Goal: Check status: Check status

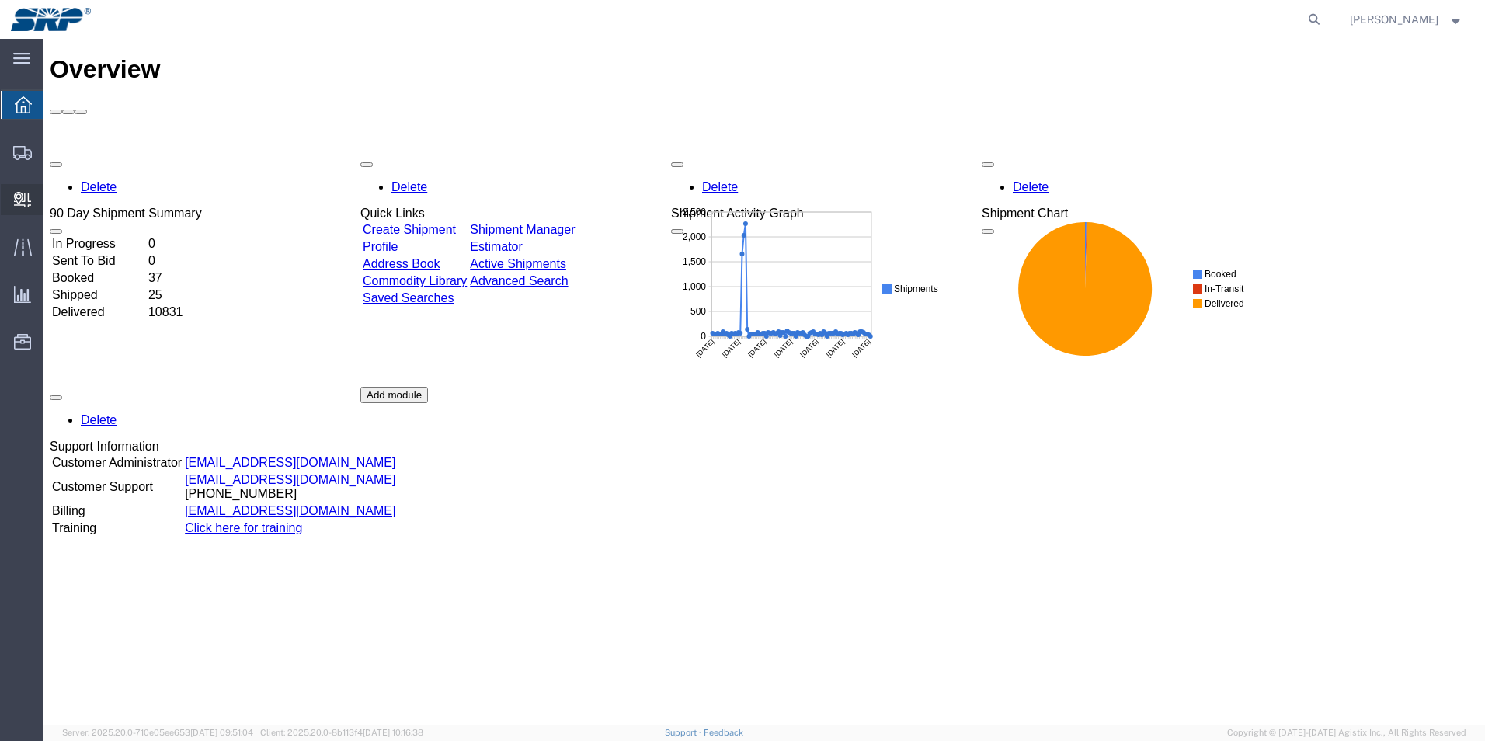
click at [54, 197] on span "Internal Delivery" at bounding box center [48, 199] width 11 height 31
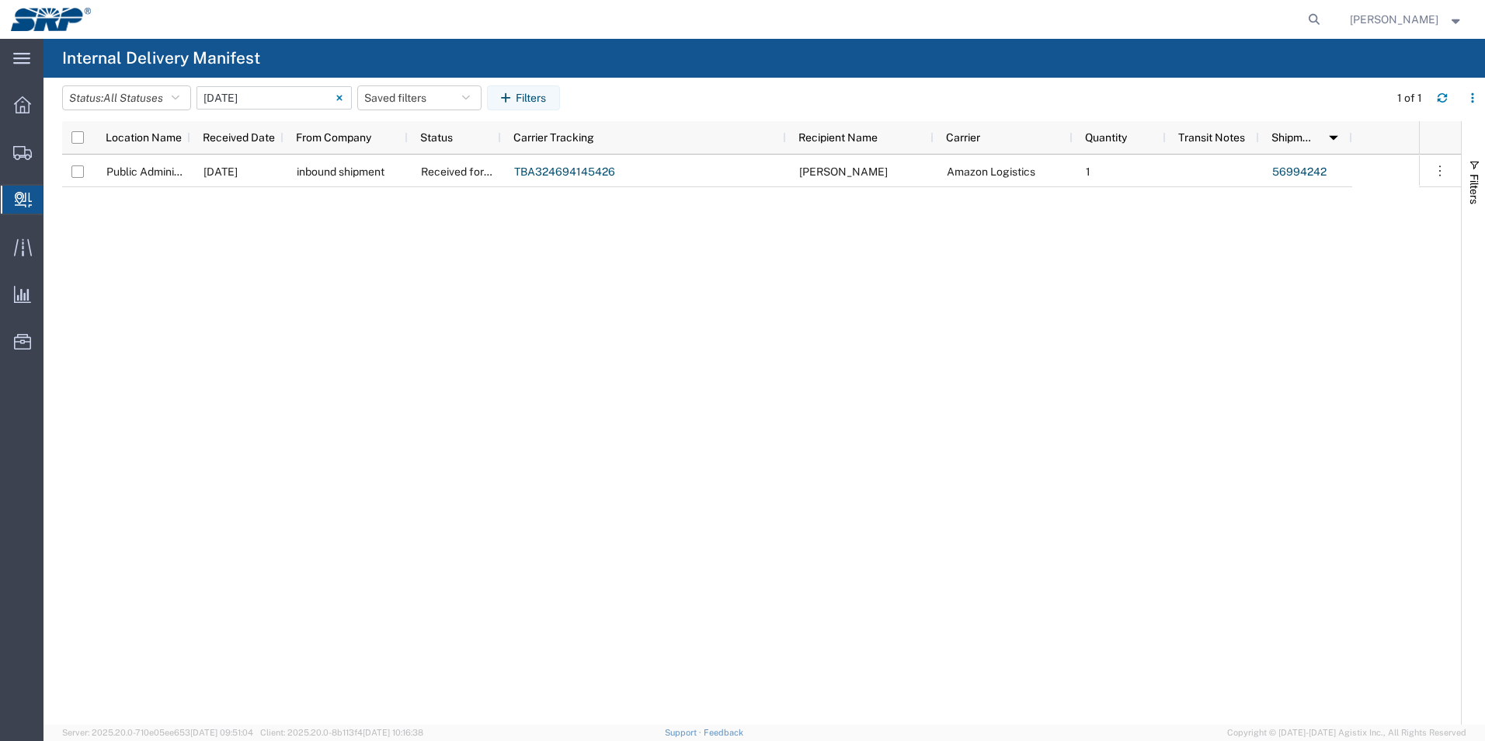
click at [243, 93] on input "10/01/2025 - 10/01/2025" at bounding box center [274, 97] width 155 height 23
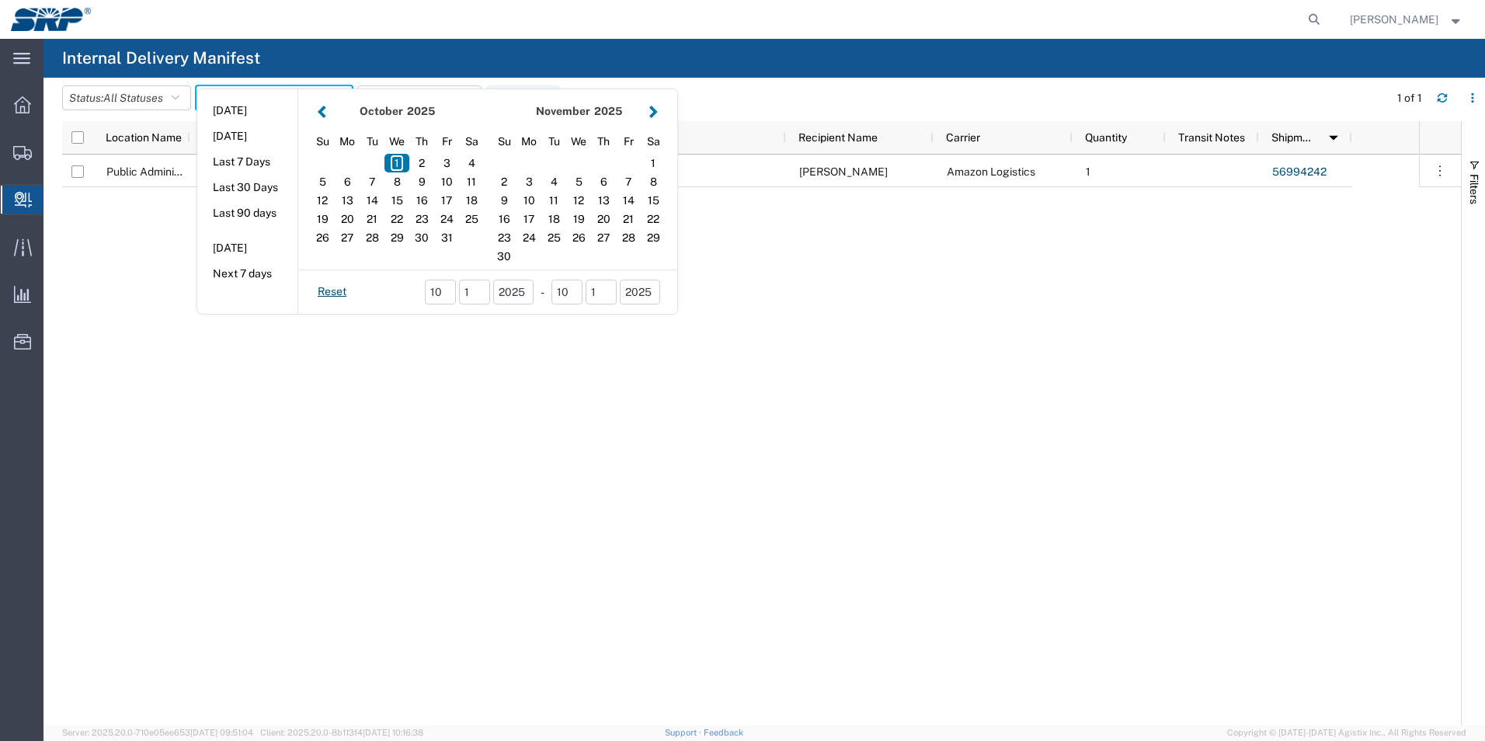
click at [328, 113] on button "button" at bounding box center [322, 111] width 16 height 21
click at [630, 203] on div "19" at bounding box center [628, 200] width 25 height 19
click at [527, 222] on div "22" at bounding box center [528, 219] width 25 height 19
type input "09 19 - 22, 2025"
type input "09/19/2025 - 09/22/2025"
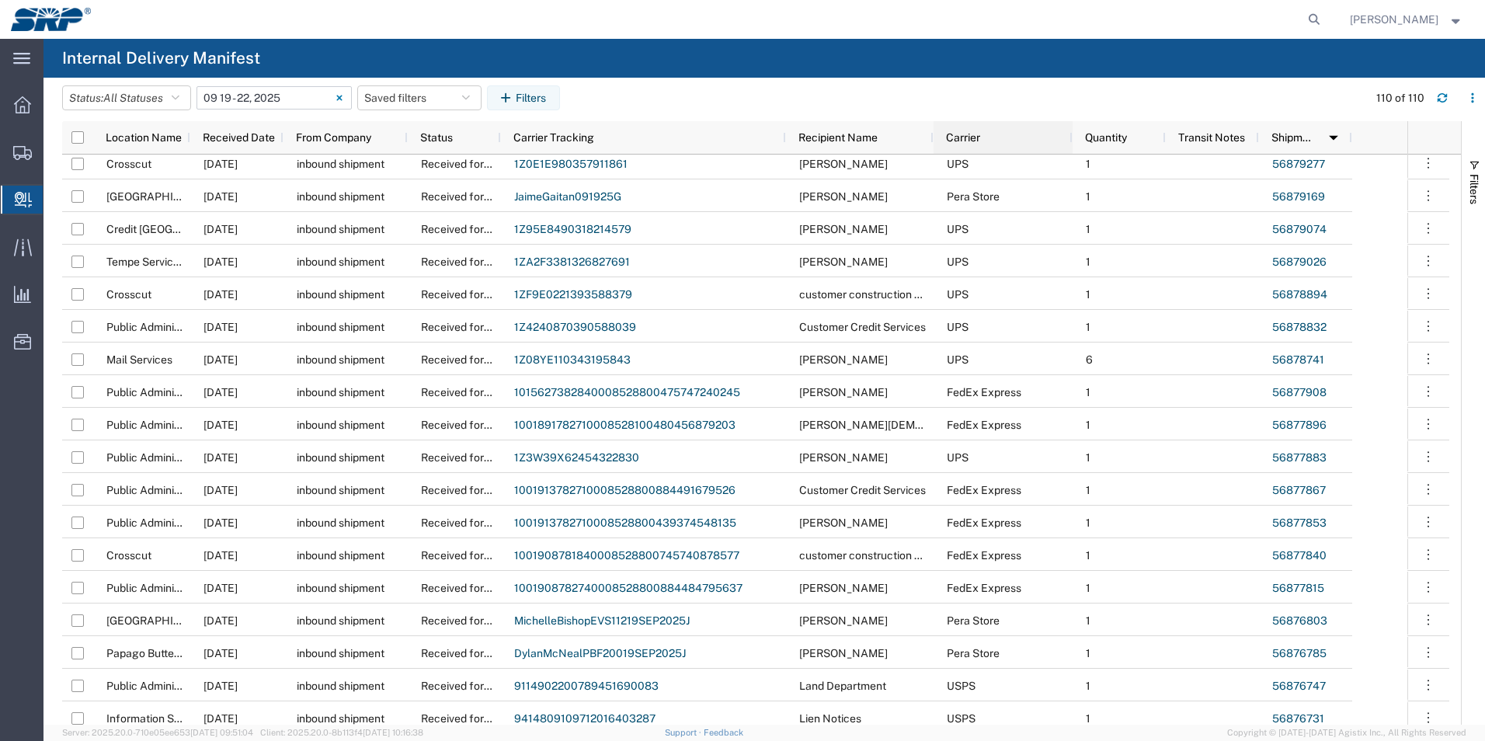
click at [982, 136] on div "Carrier" at bounding box center [1006, 137] width 120 height 25
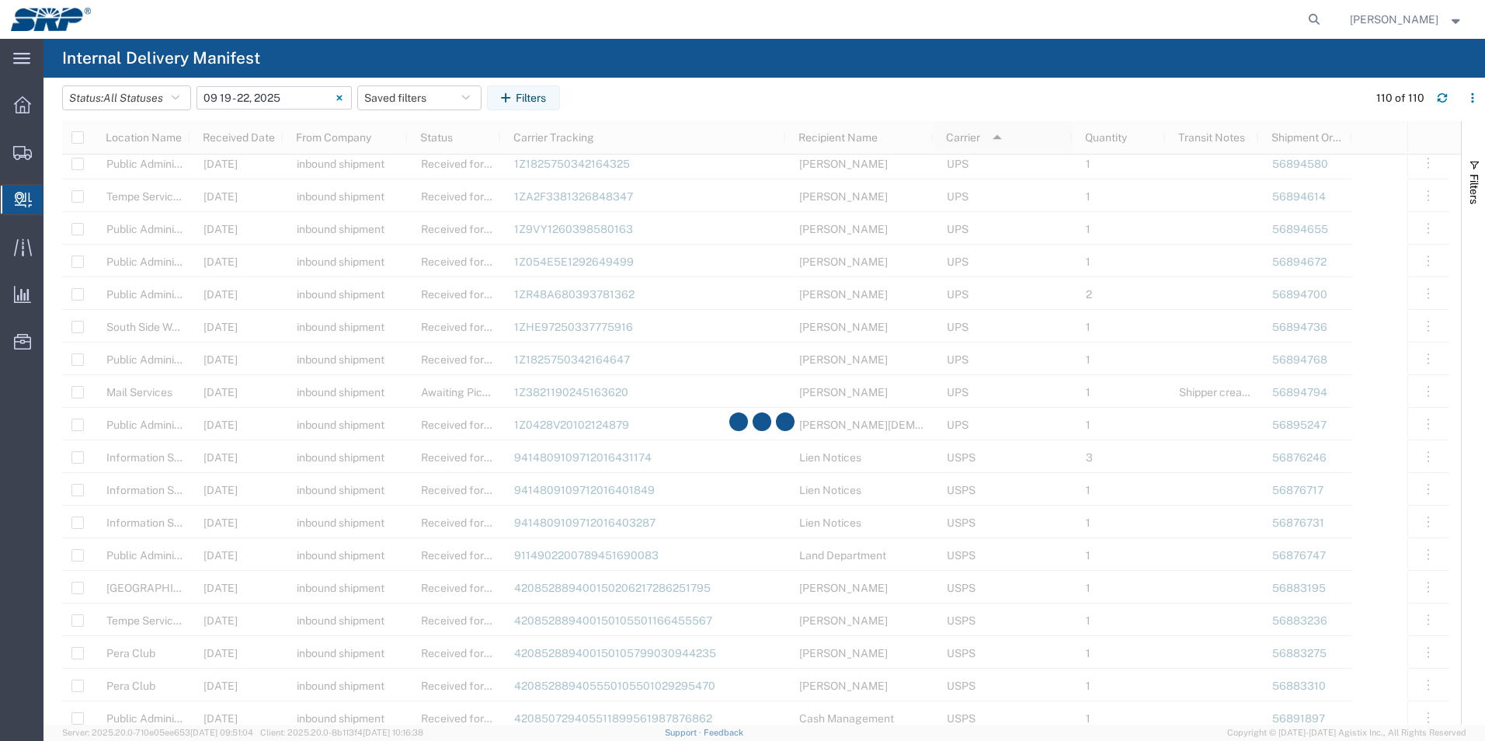
click at [982, 136] on div at bounding box center [761, 422] width 1399 height 603
click at [218, 106] on input "09/19/2025 - 09/22/2025" at bounding box center [274, 97] width 155 height 23
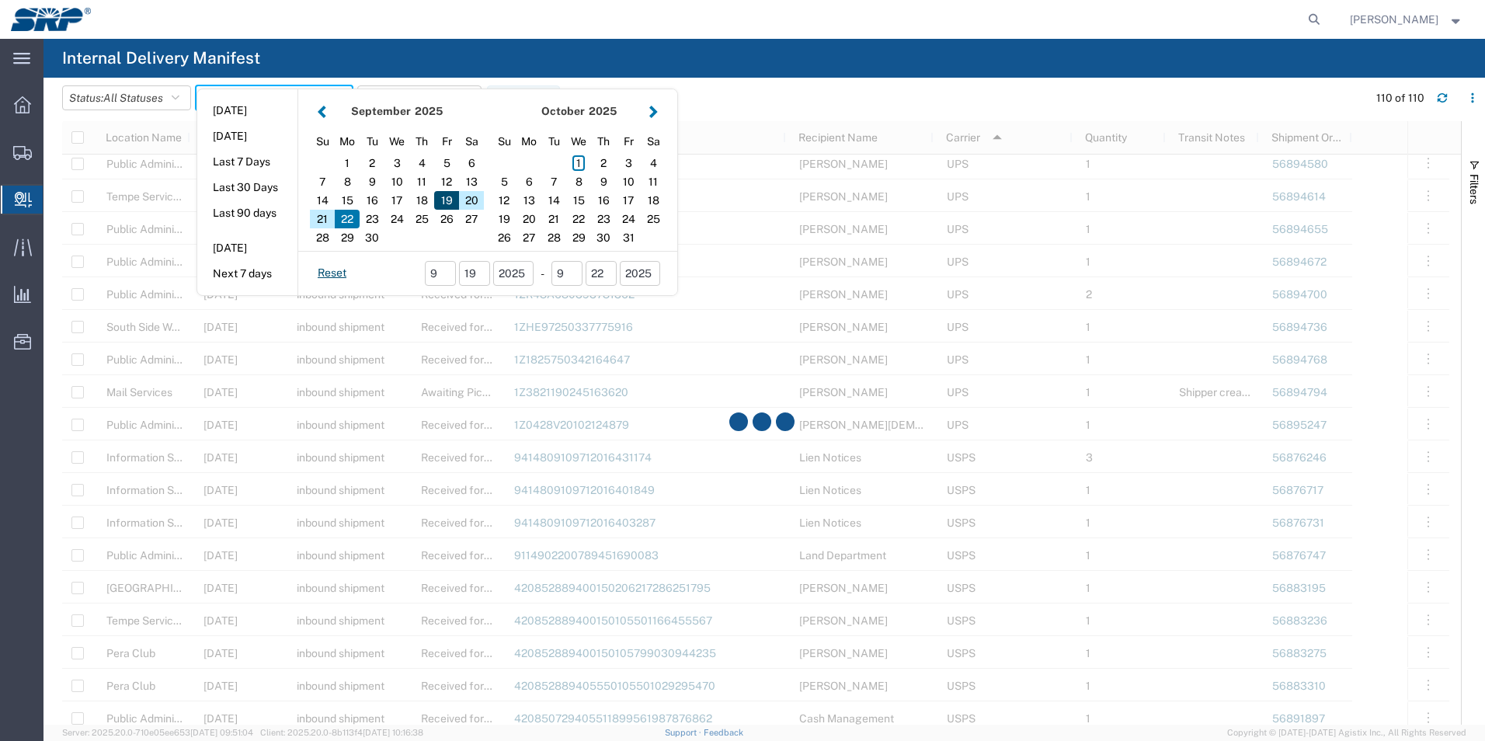
click at [447, 200] on div "19" at bounding box center [446, 200] width 25 height 19
type input "09/19/2025"
type input "09/19/2025 - 09/19/2025"
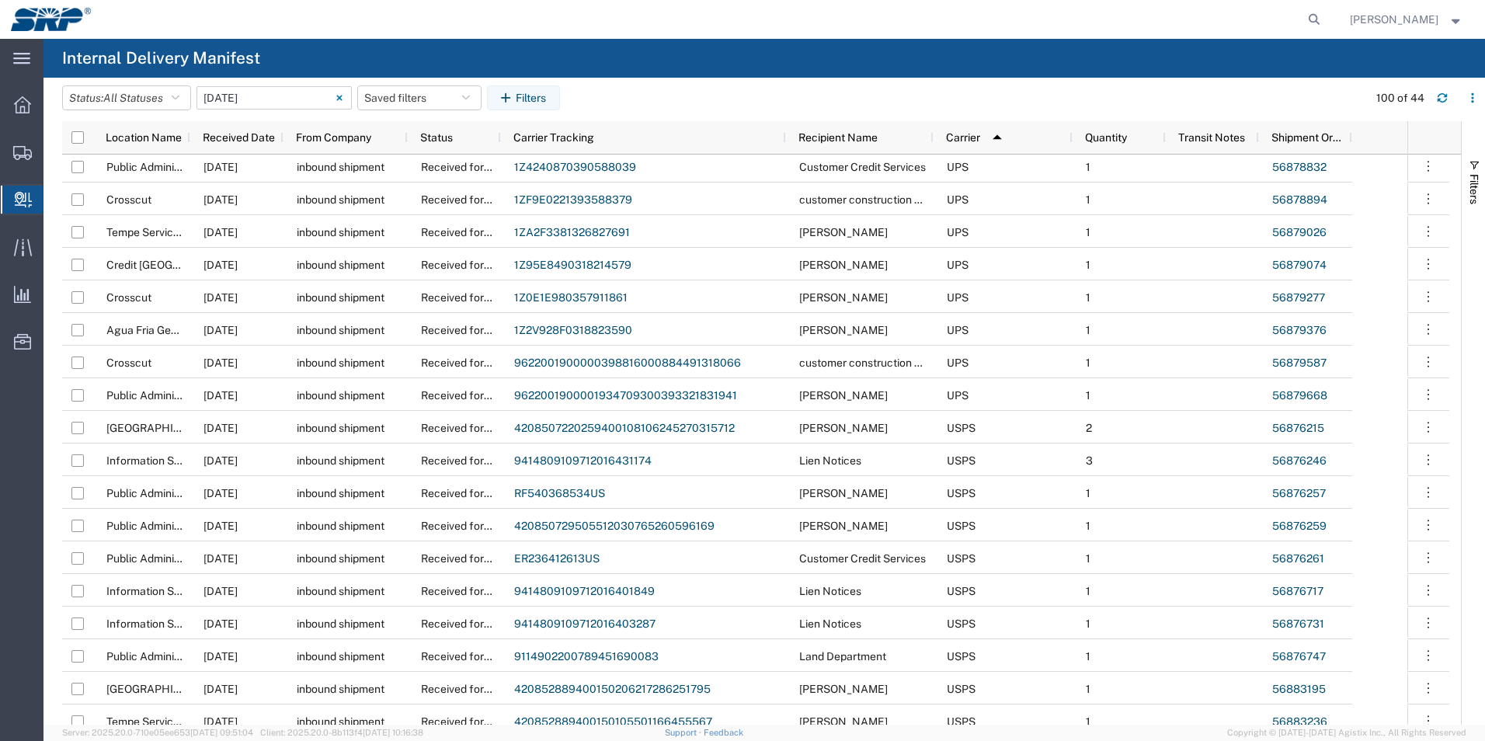
click at [234, 92] on input "09/19/2025 - 09/19/2025" at bounding box center [274, 97] width 155 height 23
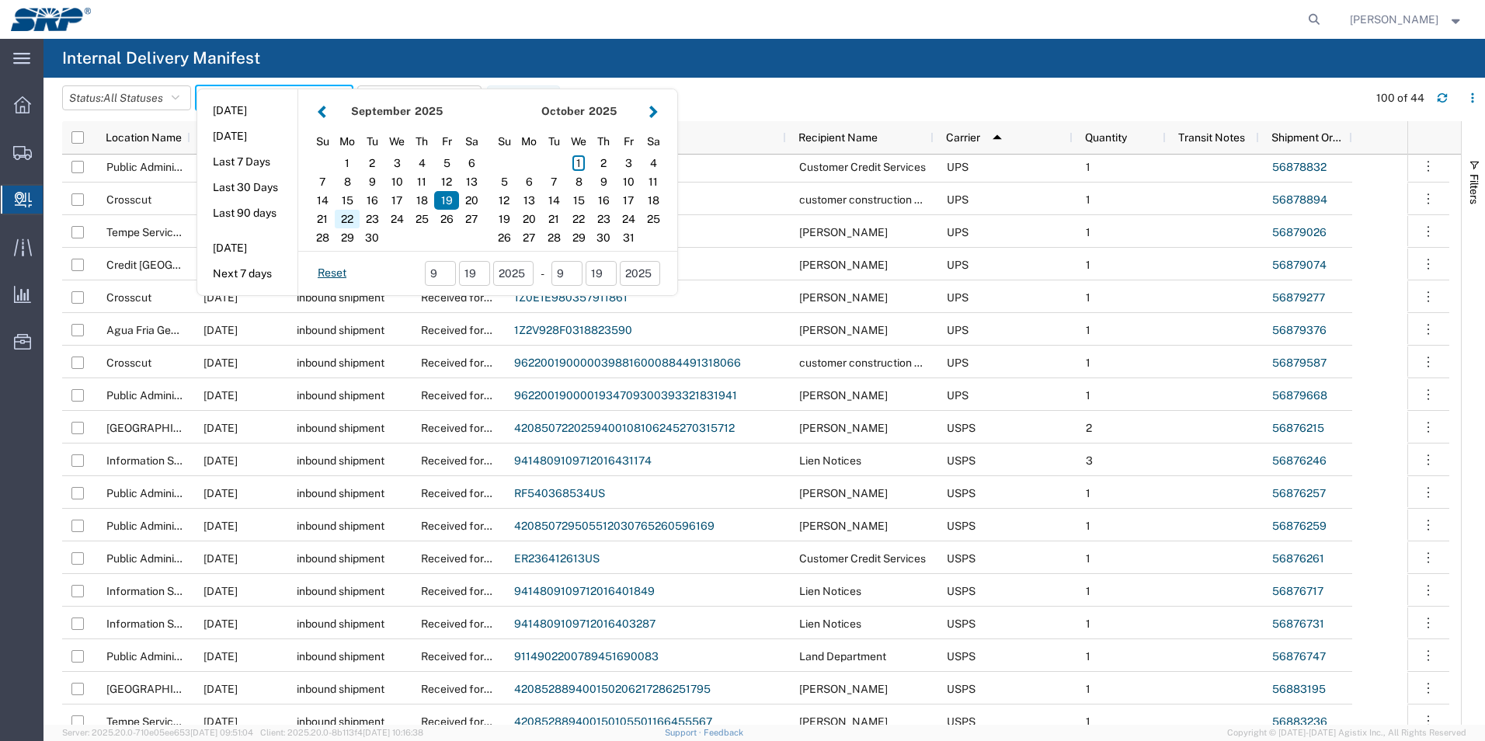
click at [358, 219] on div "22" at bounding box center [347, 219] width 25 height 19
type input "09/22/2025"
type input "09/22/2025 - 09/22/2025"
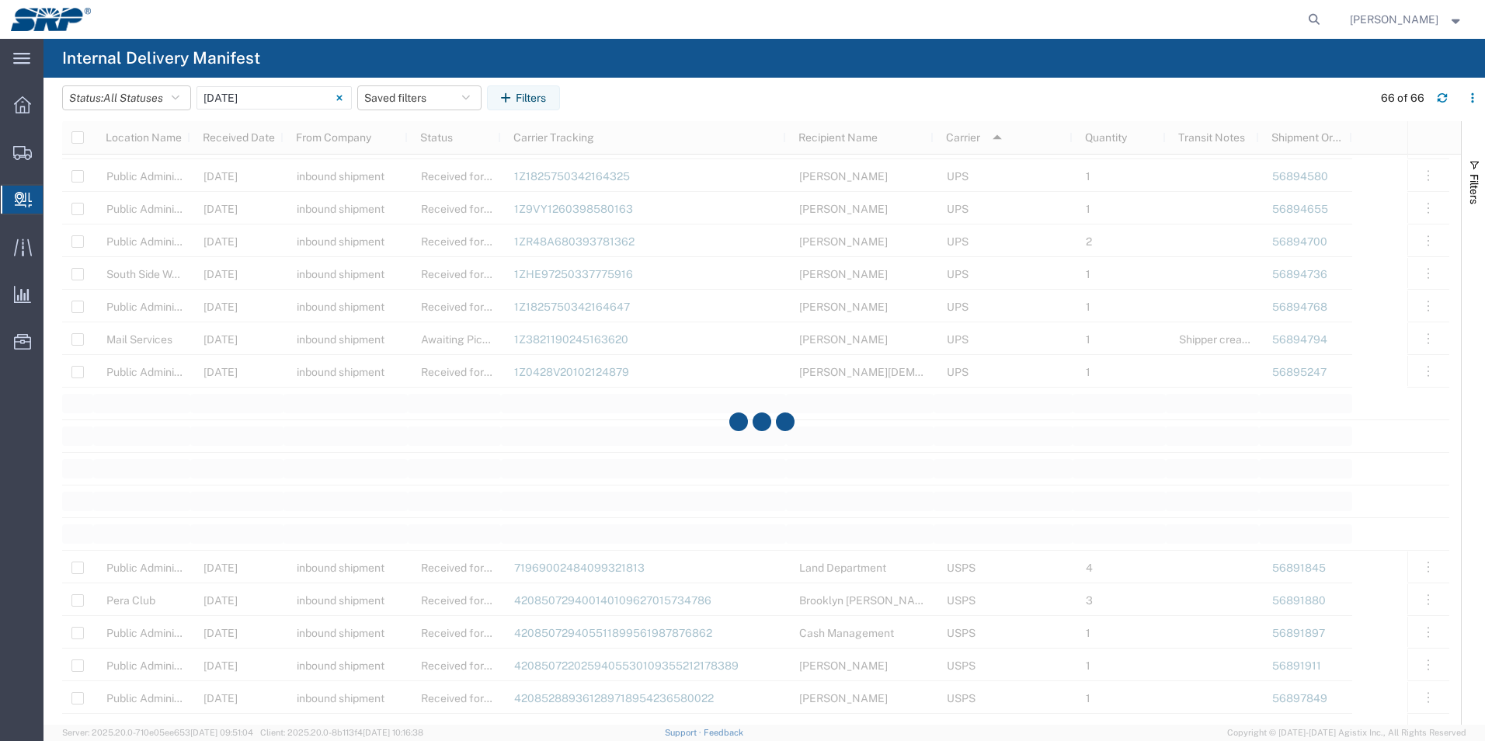
click at [981, 141] on div at bounding box center [761, 422] width 1399 height 603
click at [269, 96] on input "09/22/2025 - 09/22/2025" at bounding box center [274, 97] width 155 height 23
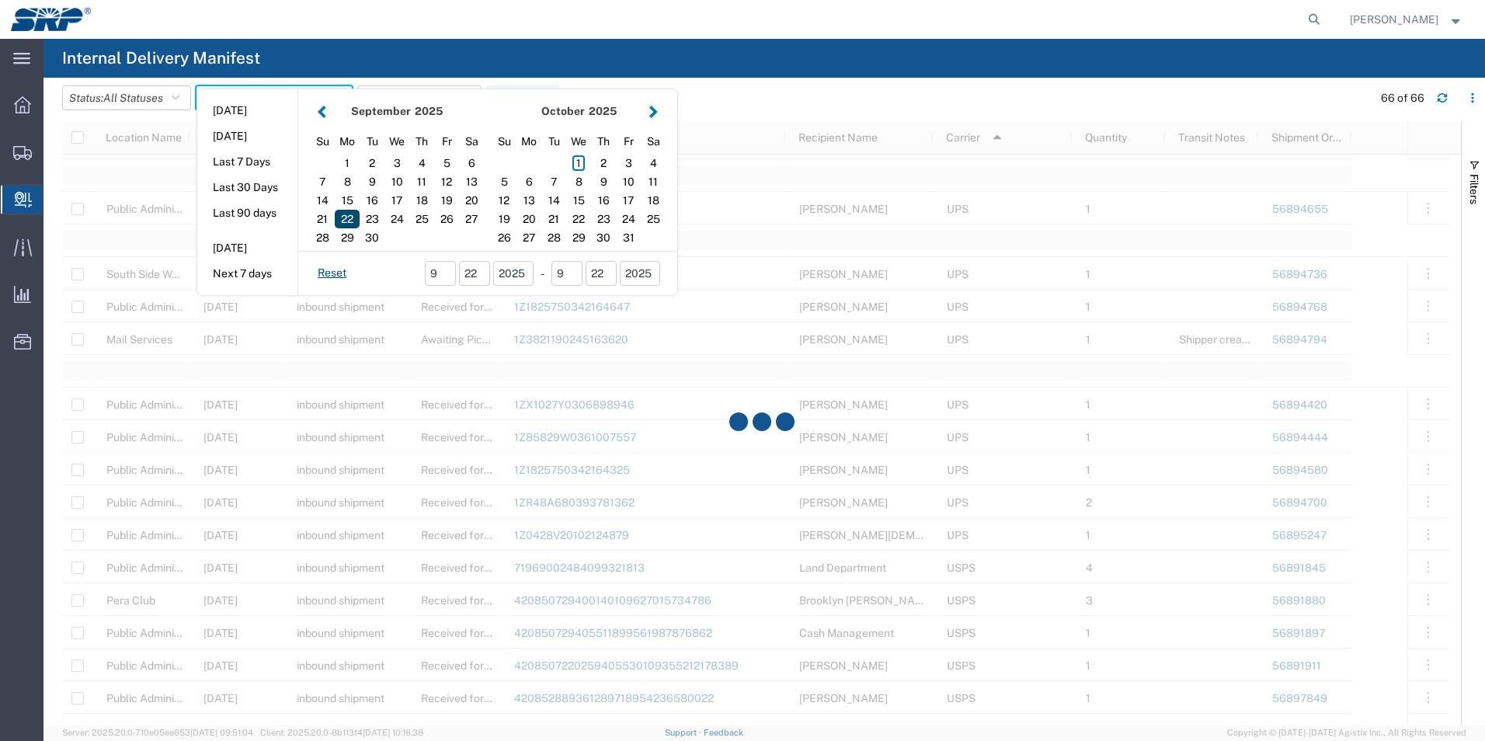
click at [353, 219] on div "22" at bounding box center [347, 219] width 25 height 19
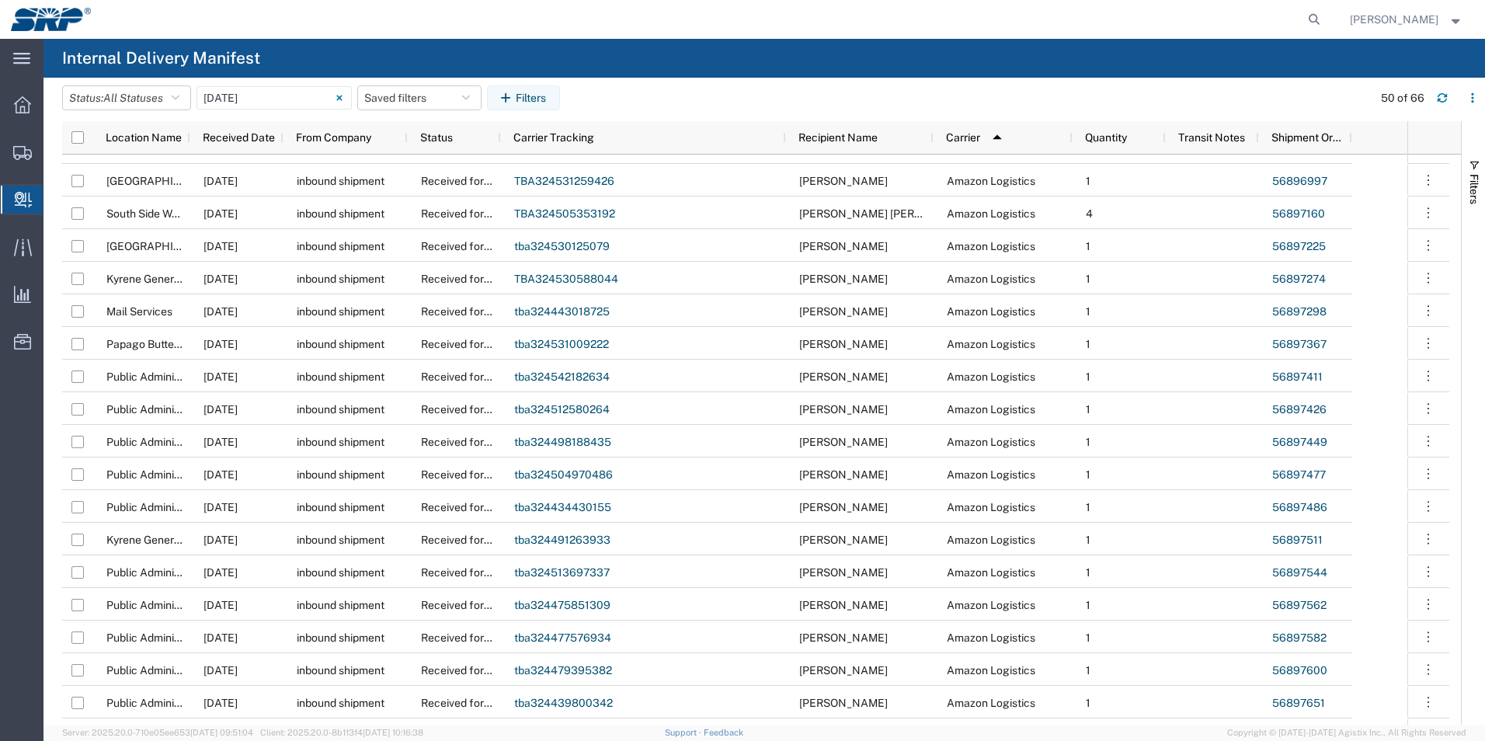
scroll to position [1583, 0]
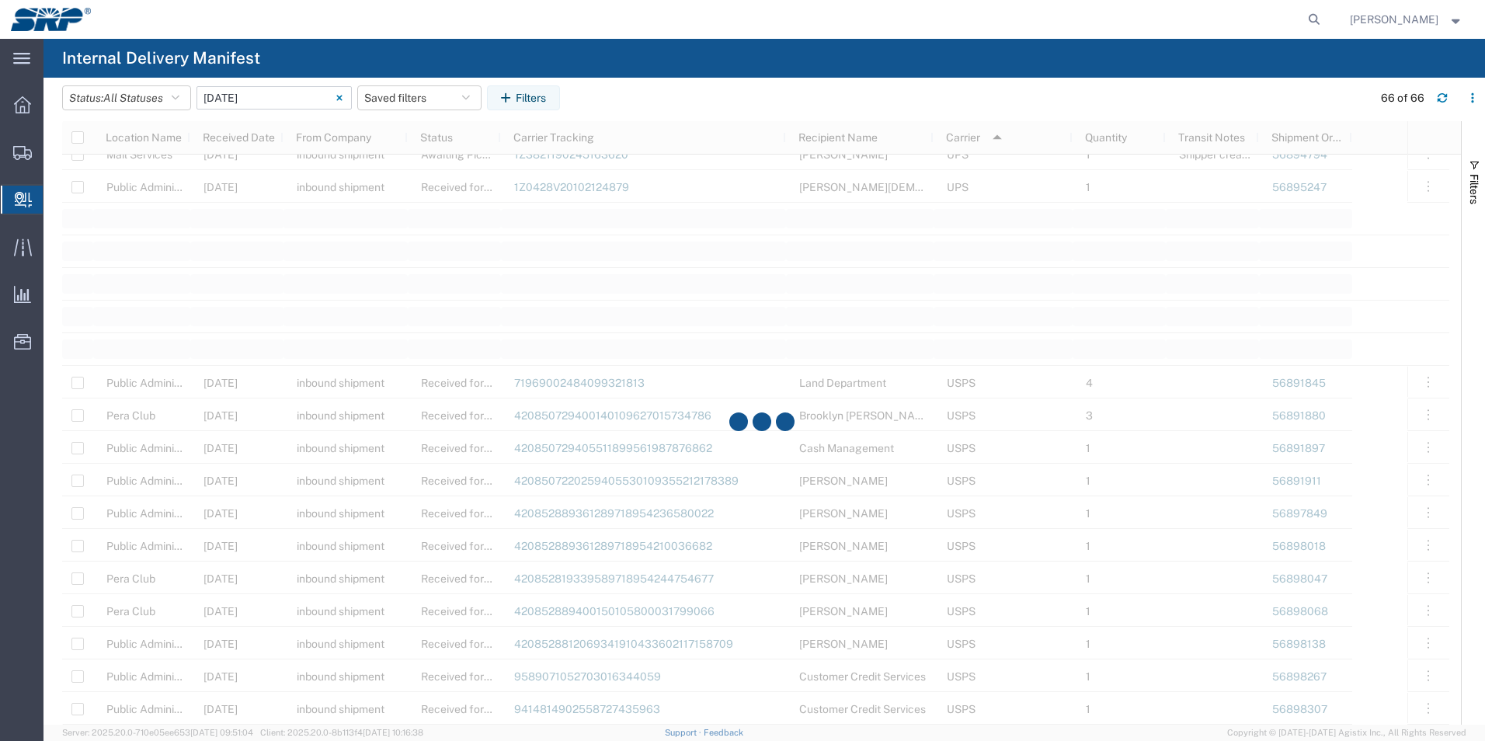
click at [302, 92] on input "09/22/2025 - 09/22/2025" at bounding box center [274, 97] width 155 height 23
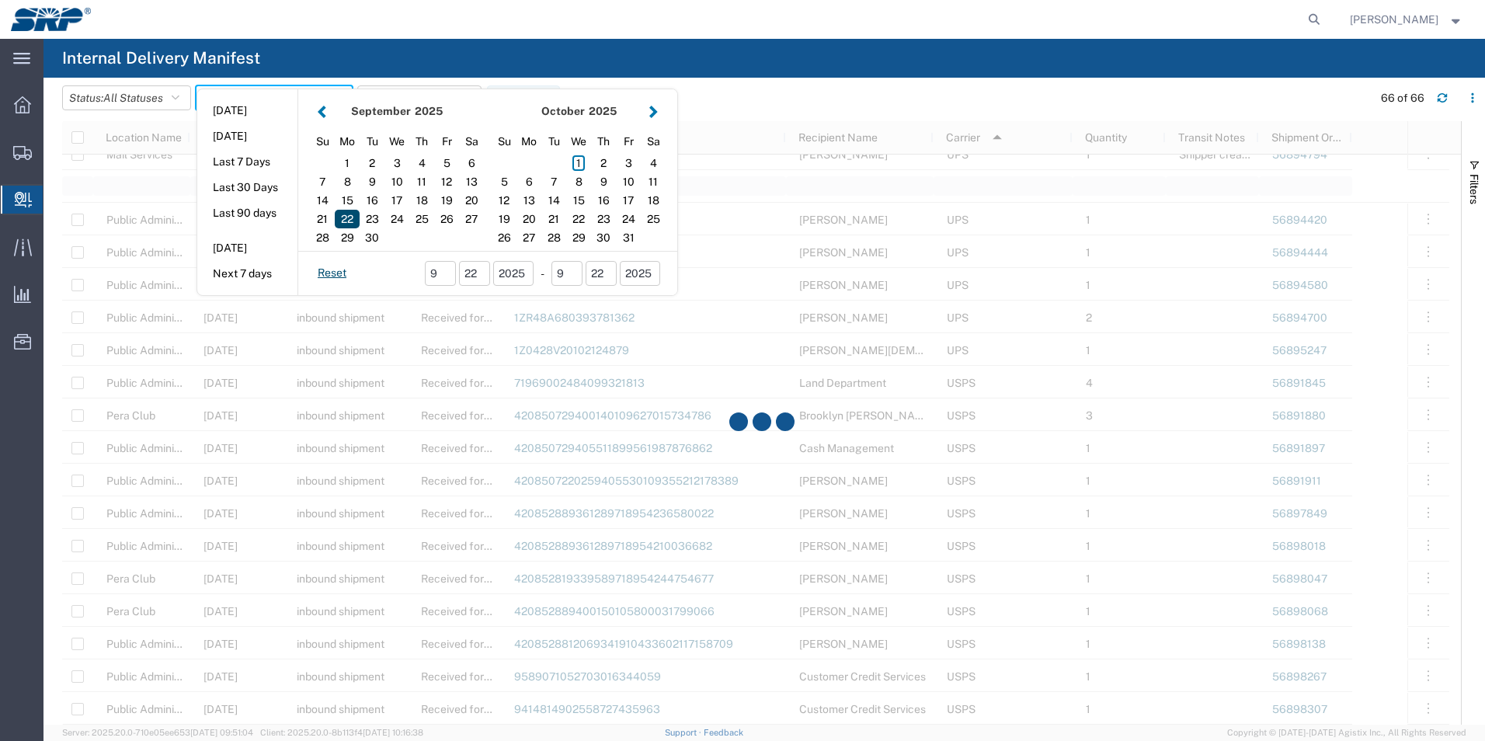
click at [359, 222] on div "22" at bounding box center [347, 219] width 25 height 19
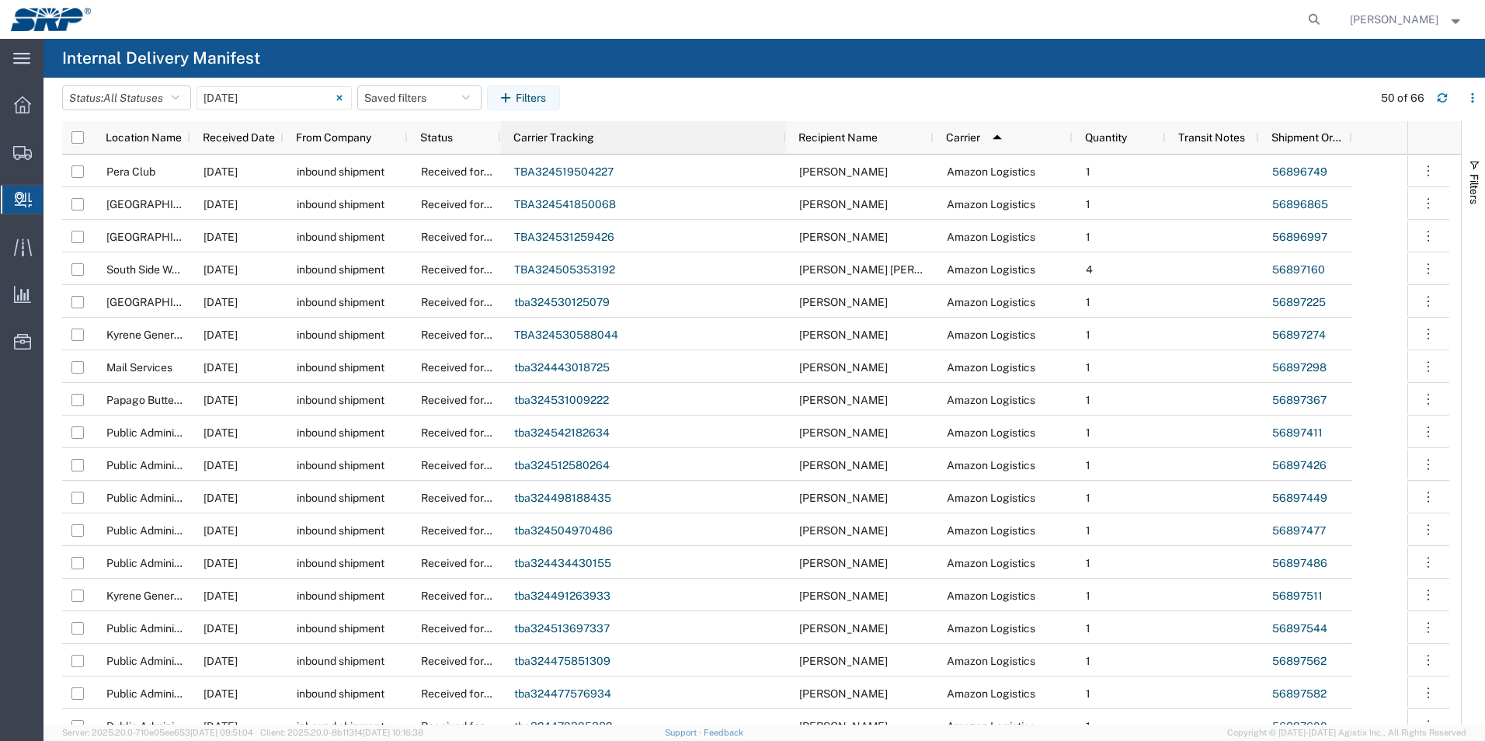
click at [587, 140] on span "Carrier Tracking" at bounding box center [553, 137] width 81 height 12
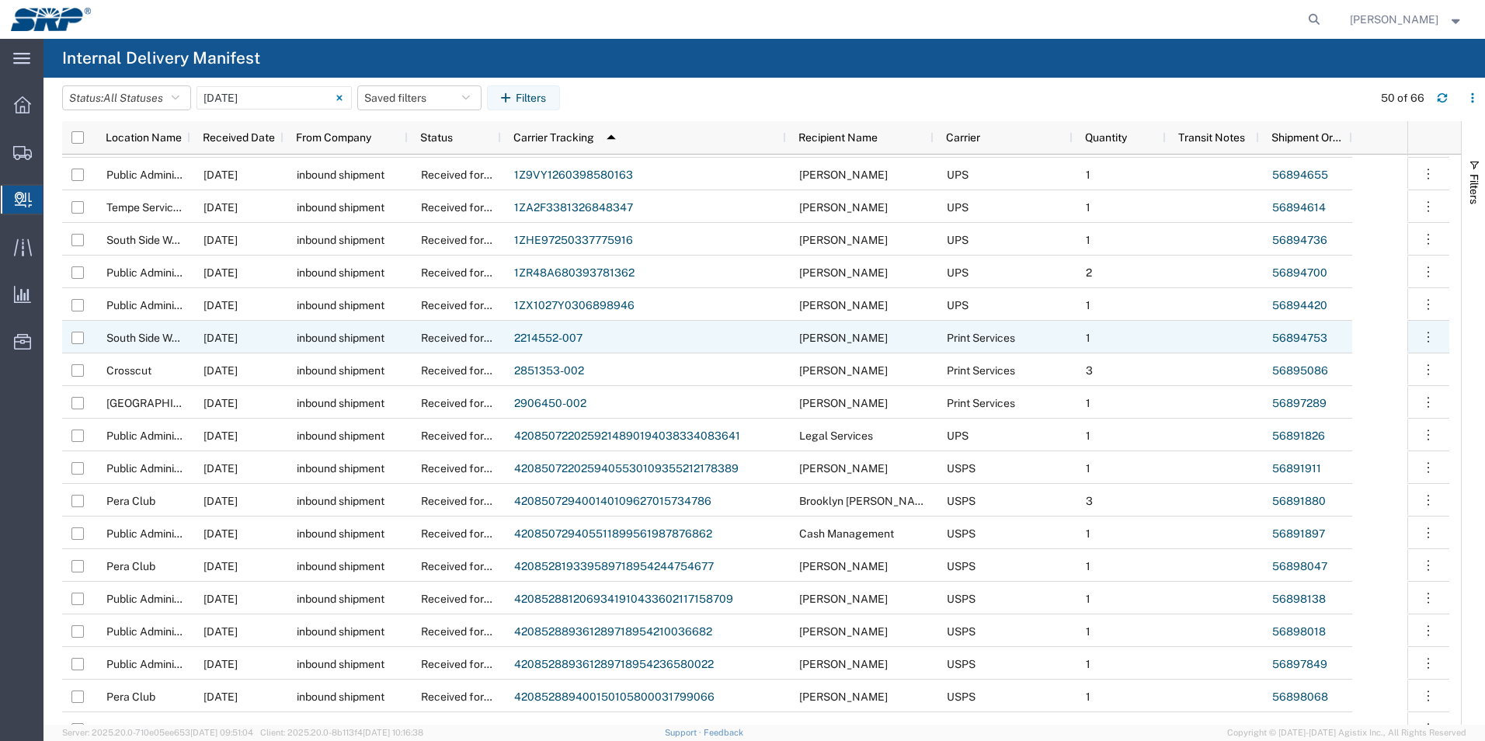
scroll to position [440, 0]
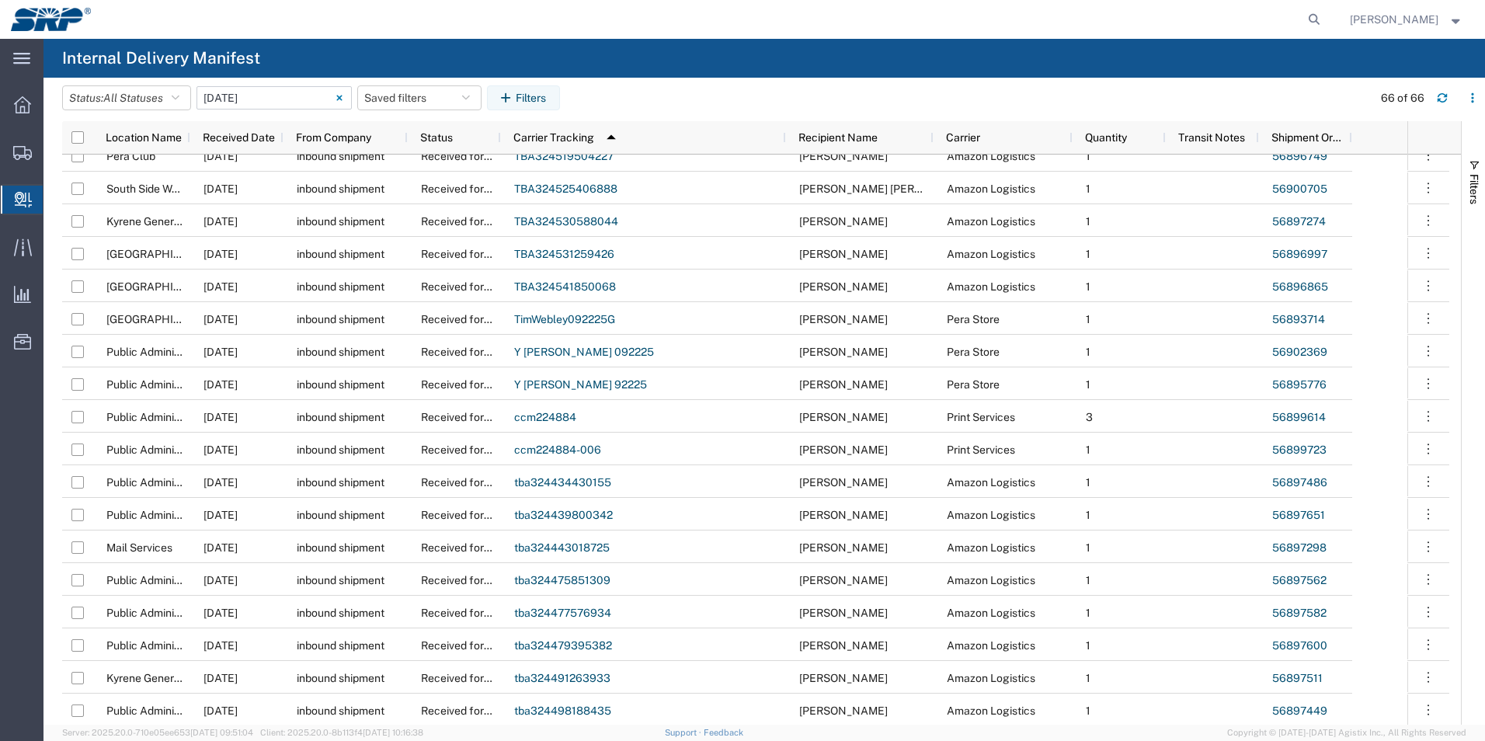
click at [243, 105] on input "09/22/2025 - 09/22/2025" at bounding box center [274, 97] width 155 height 23
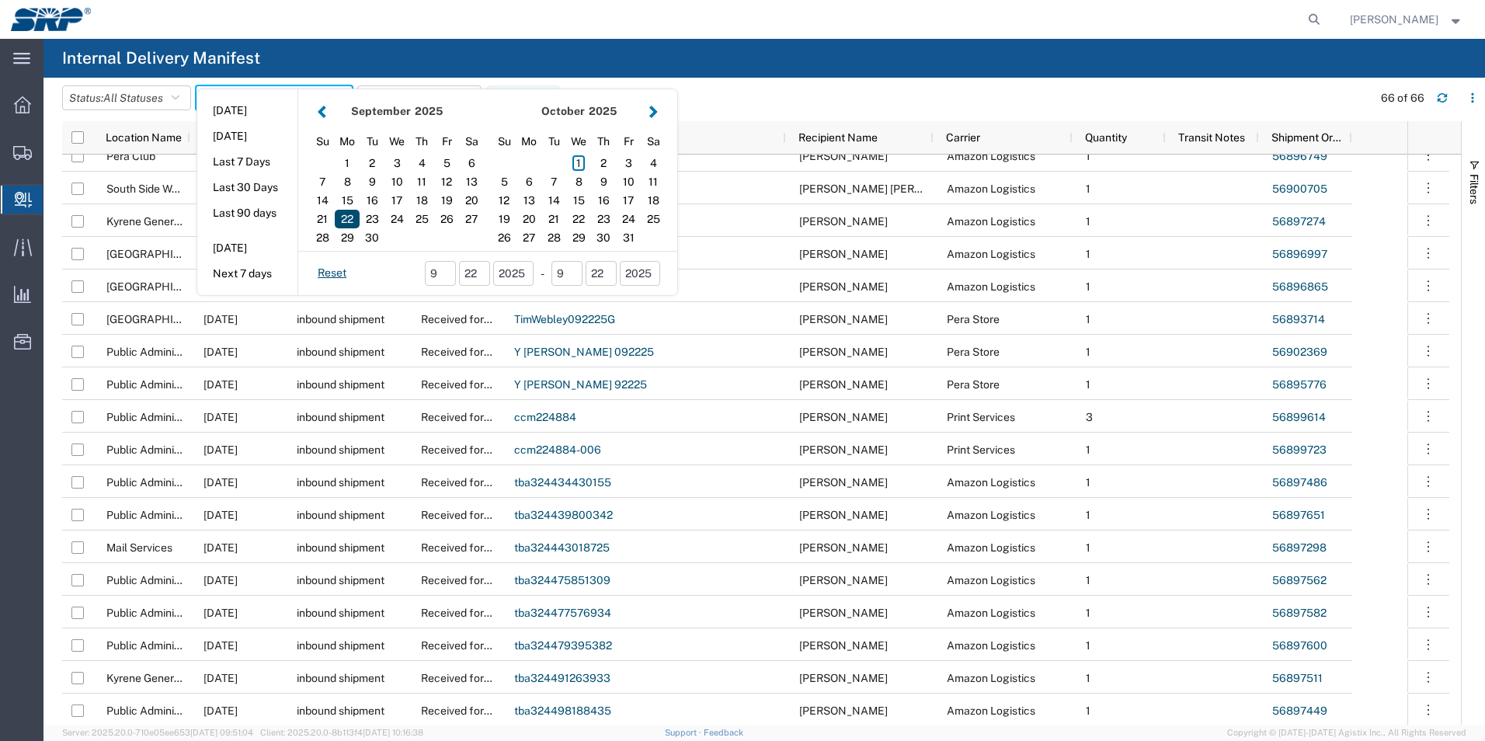
click at [357, 220] on div "22" at bounding box center [347, 219] width 25 height 19
click at [447, 224] on div "26" at bounding box center [446, 219] width 25 height 19
type input "09 22 - 26, 2025"
type input "09/22/2025 - 09/26/2025"
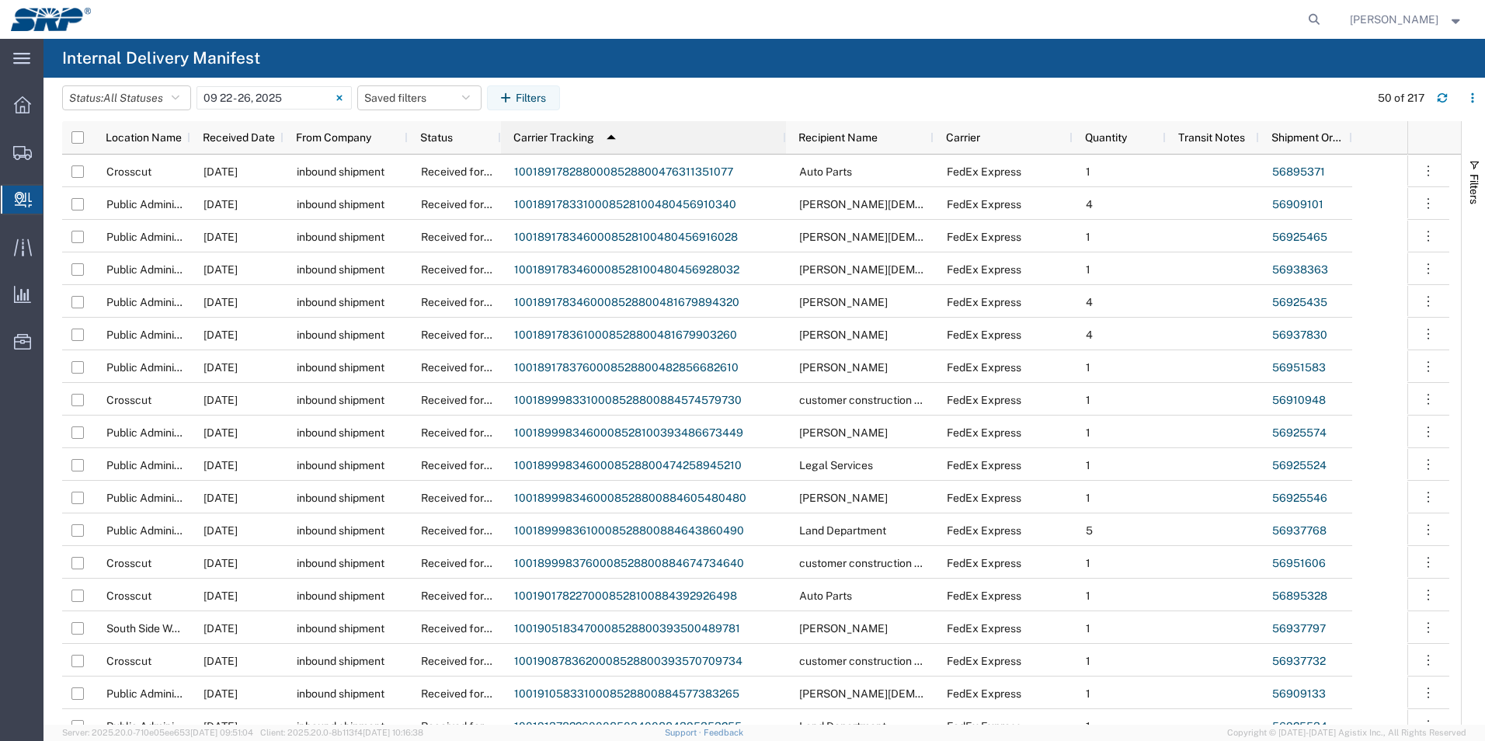
click at [525, 135] on span "Carrier Tracking" at bounding box center [553, 137] width 81 height 12
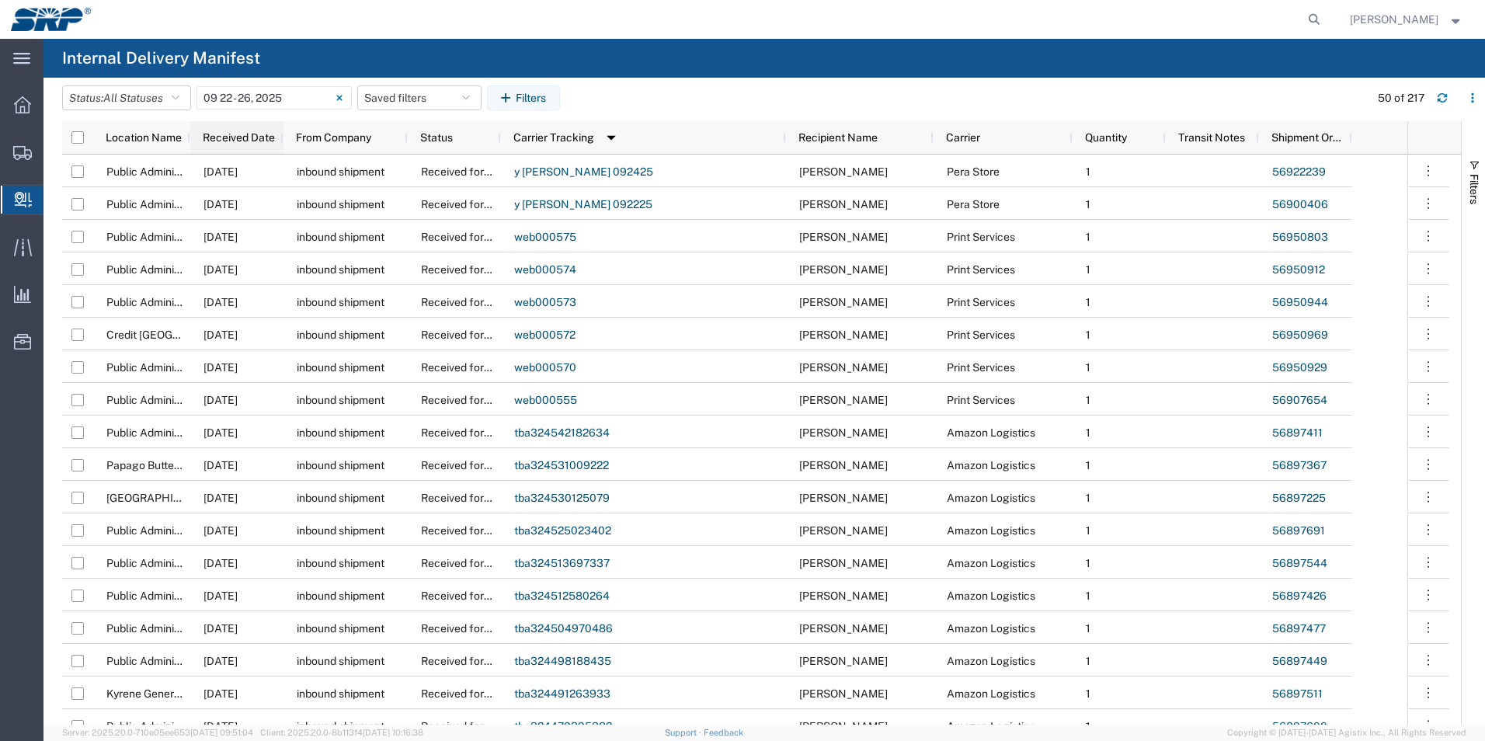
click at [216, 137] on span "Received Date" at bounding box center [239, 137] width 72 height 12
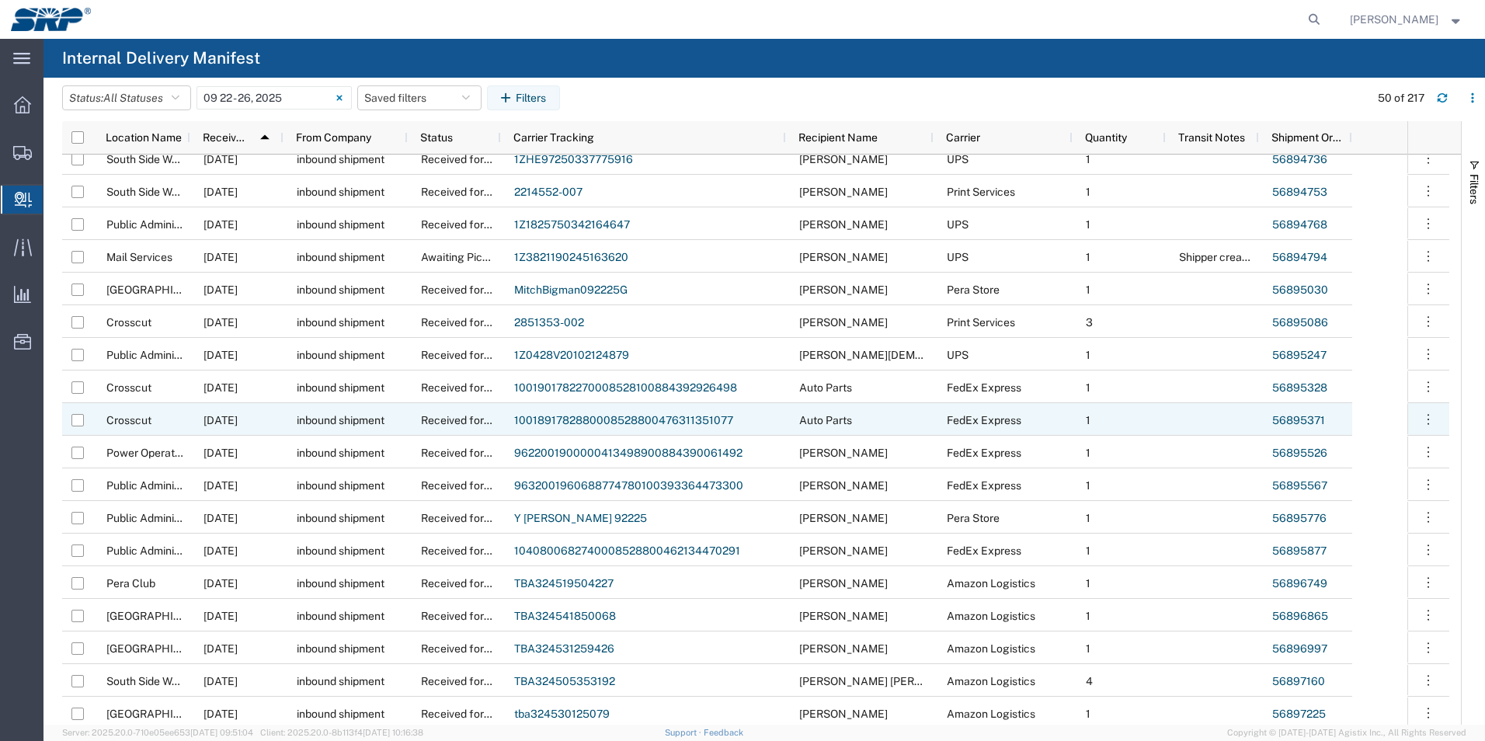
scroll to position [699, 0]
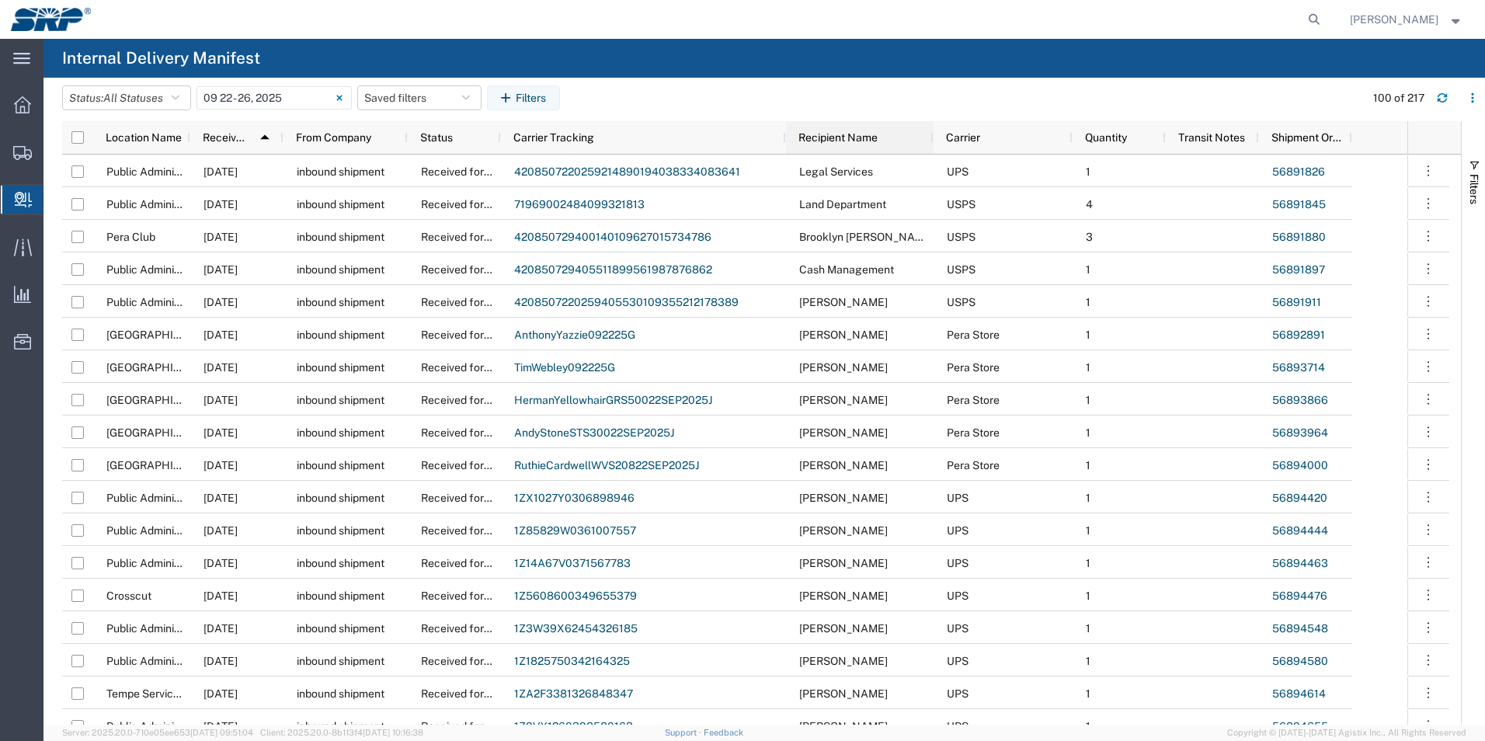
click at [841, 138] on span "Recipient Name" at bounding box center [837, 137] width 79 height 12
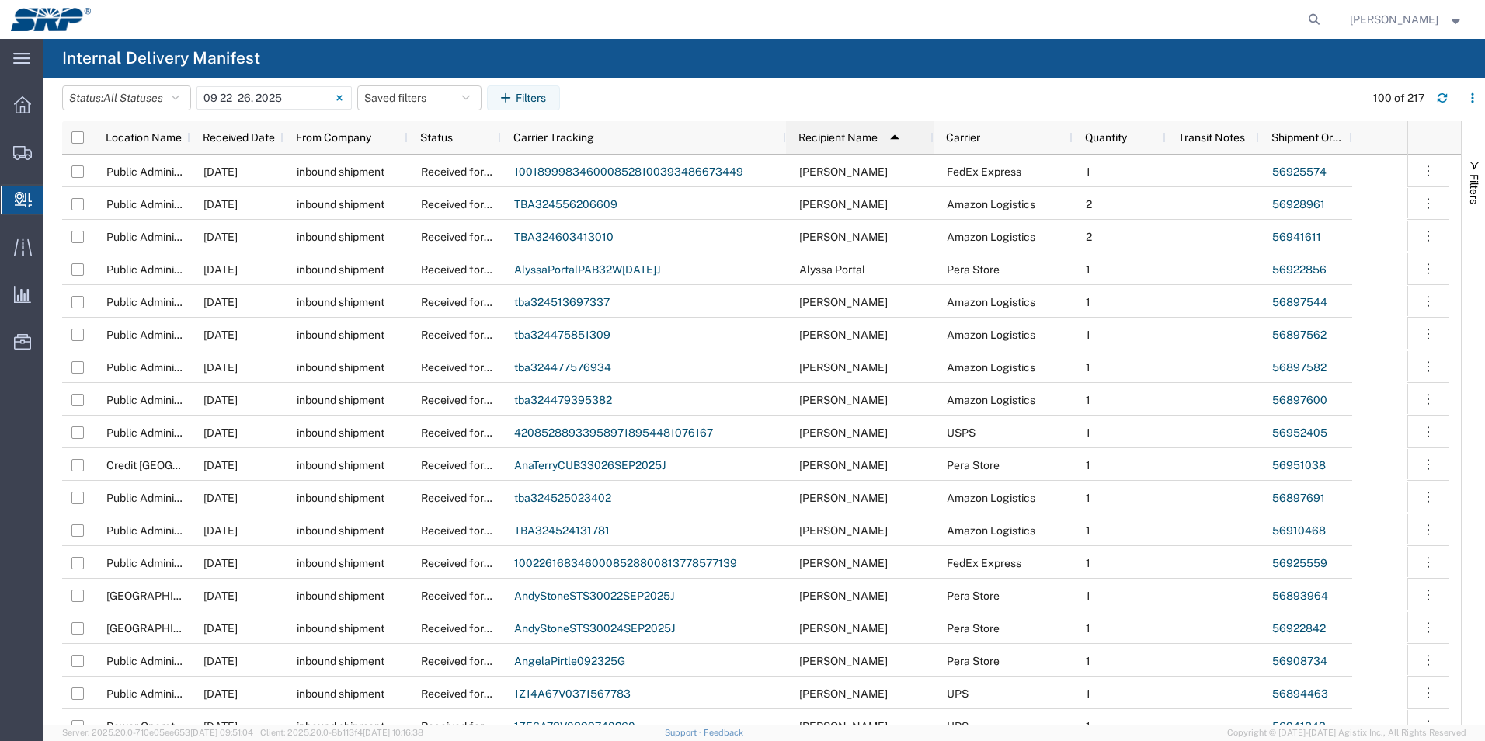
click at [841, 138] on span "Recipient Name" at bounding box center [837, 137] width 79 height 12
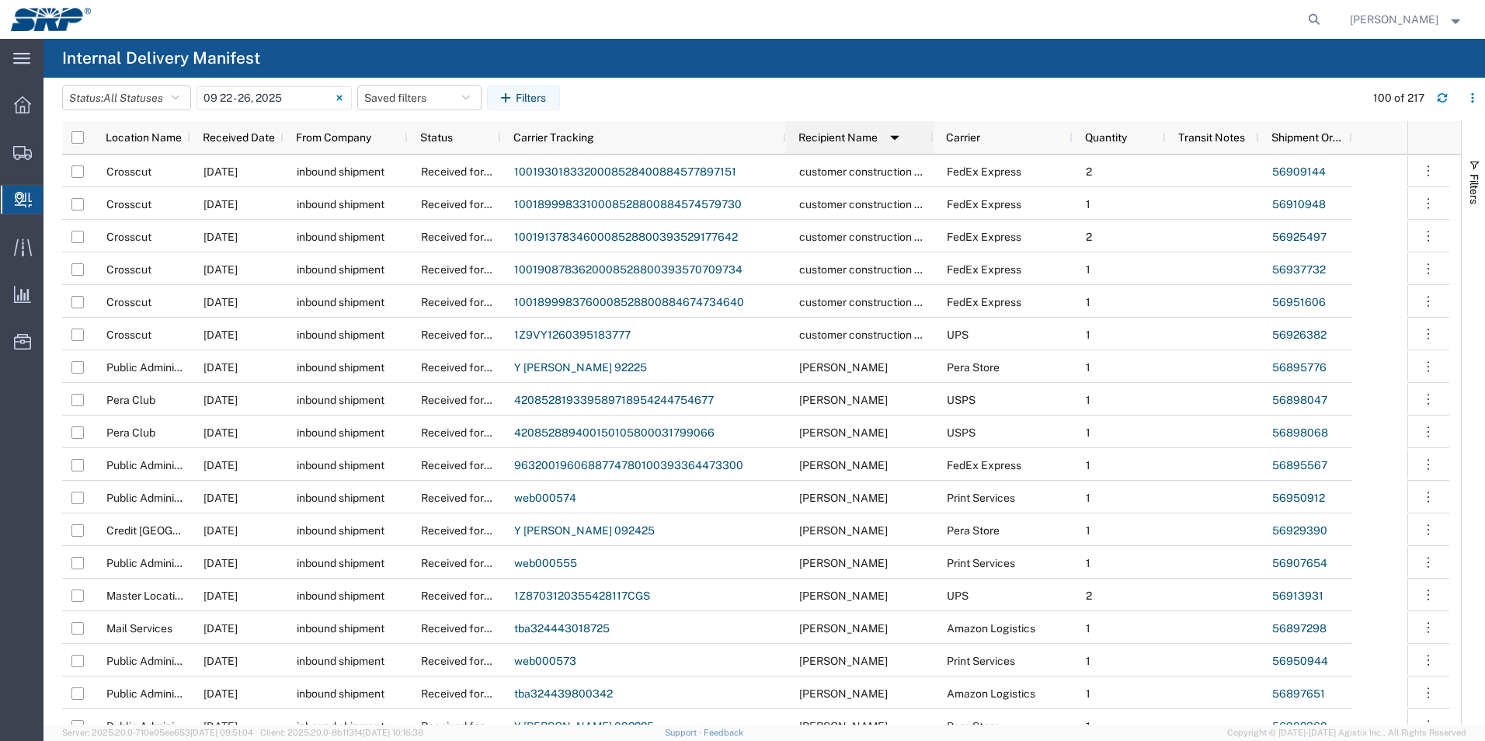
click at [857, 136] on span "Recipient Name" at bounding box center [837, 137] width 79 height 12
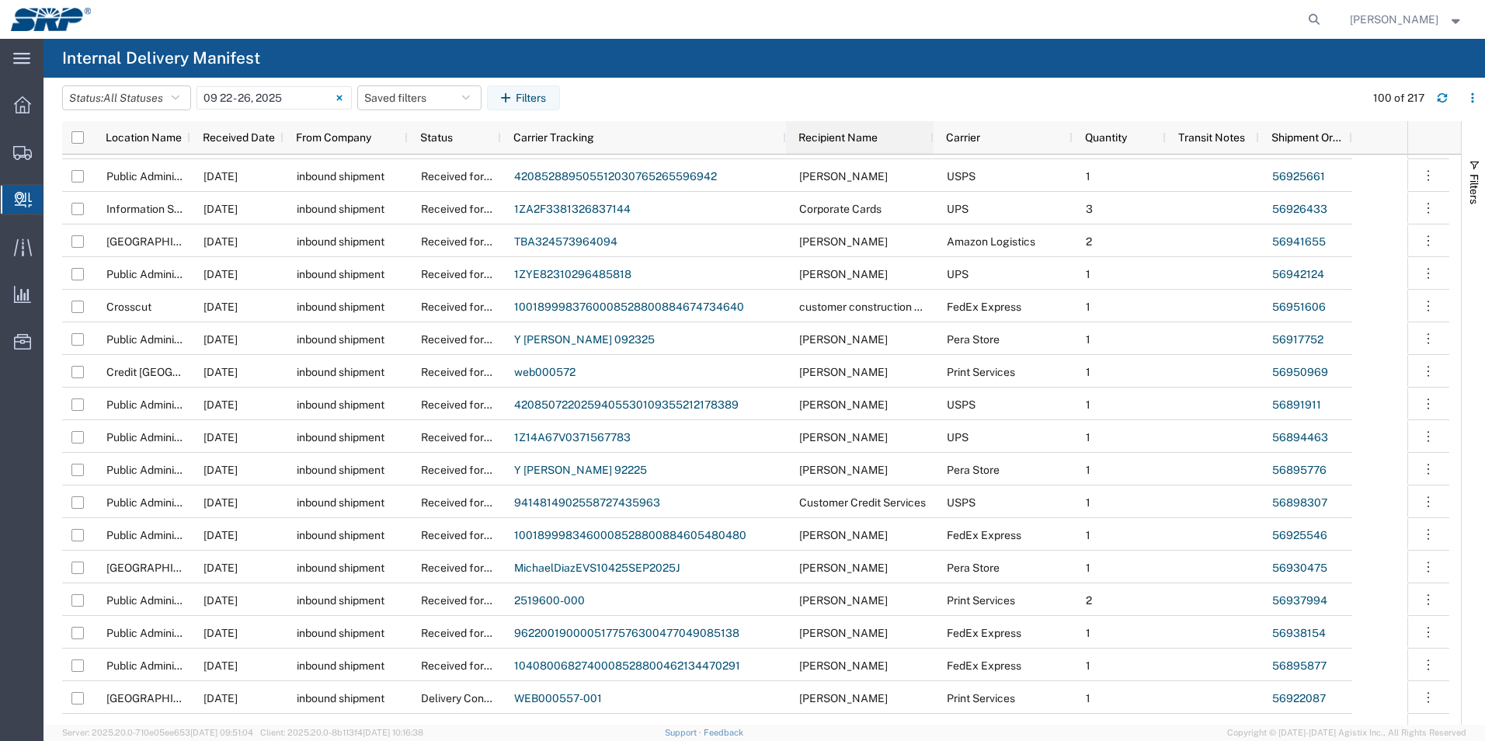
click at [839, 134] on span "Recipient Name" at bounding box center [837, 137] width 79 height 12
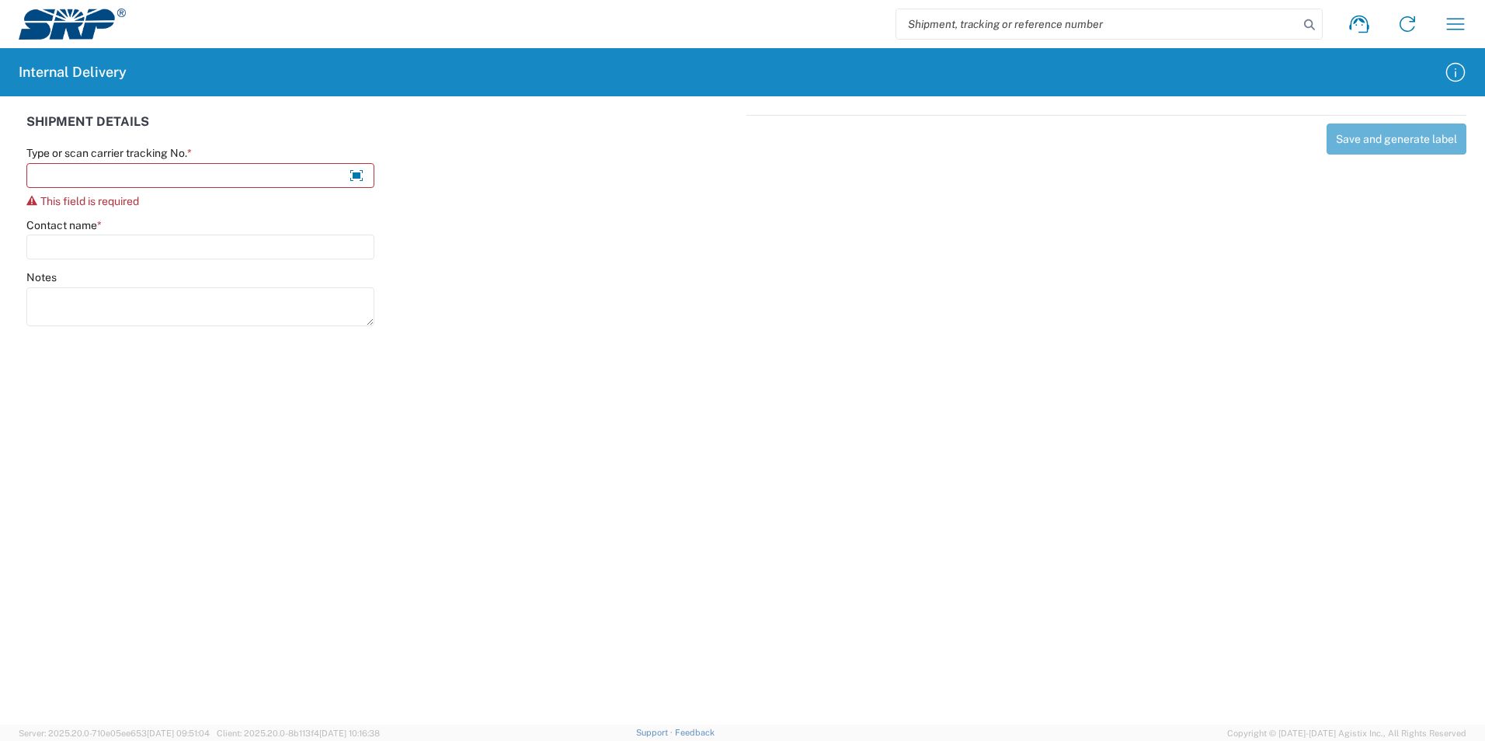
click at [943, 25] on input "search" at bounding box center [1097, 24] width 402 height 30
paste input "1Z1YY6320341946749"
type input "1Z1YY6320341946749"
click at [1311, 25] on icon at bounding box center [1310, 25] width 22 height 22
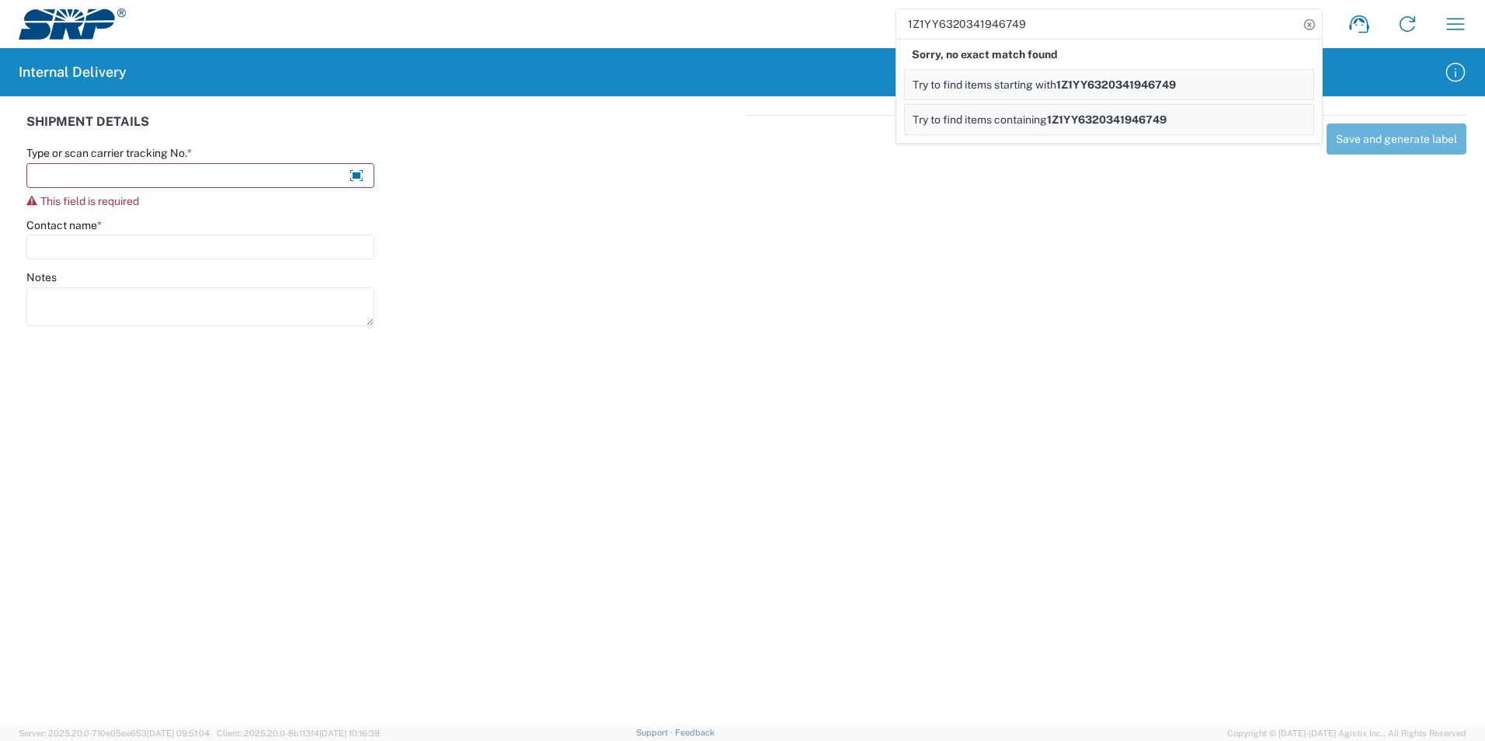
click at [1123, 130] on link "Try to find items containing 1Z1YY6320341946749" at bounding box center [1109, 119] width 410 height 31
click at [1313, 25] on icon at bounding box center [1310, 25] width 22 height 22
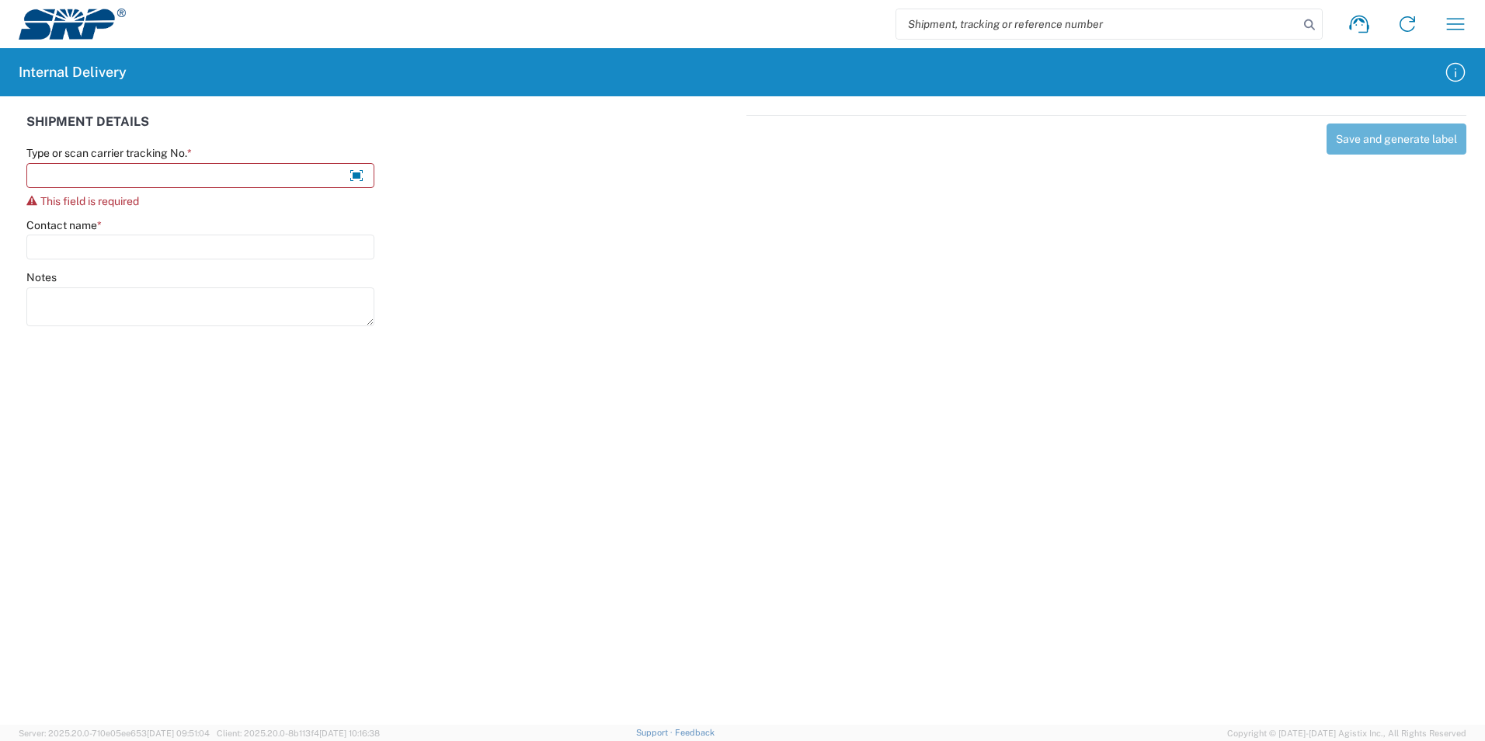
click at [1118, 29] on input "search" at bounding box center [1097, 24] width 402 height 30
paste input "1Z1YY6320341946749"
type input "1Z1YY6320341946749"
click at [1309, 22] on icon at bounding box center [1310, 25] width 22 height 22
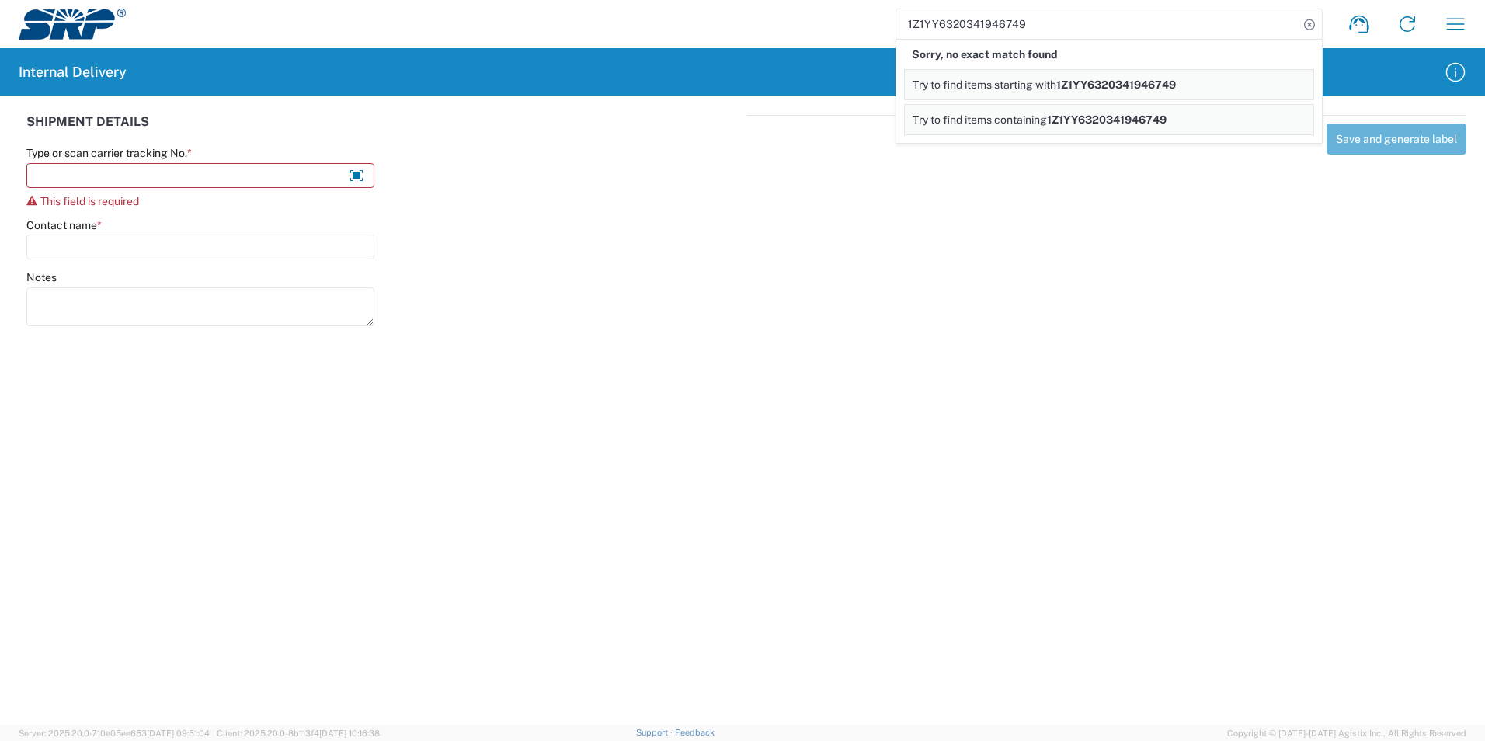
click at [1179, 77] on link "Try to find items starting with 1Z1YY6320341946749" at bounding box center [1109, 84] width 410 height 31
click at [1312, 32] on icon at bounding box center [1310, 25] width 22 height 22
